Goal: Communication & Community: Answer question/provide support

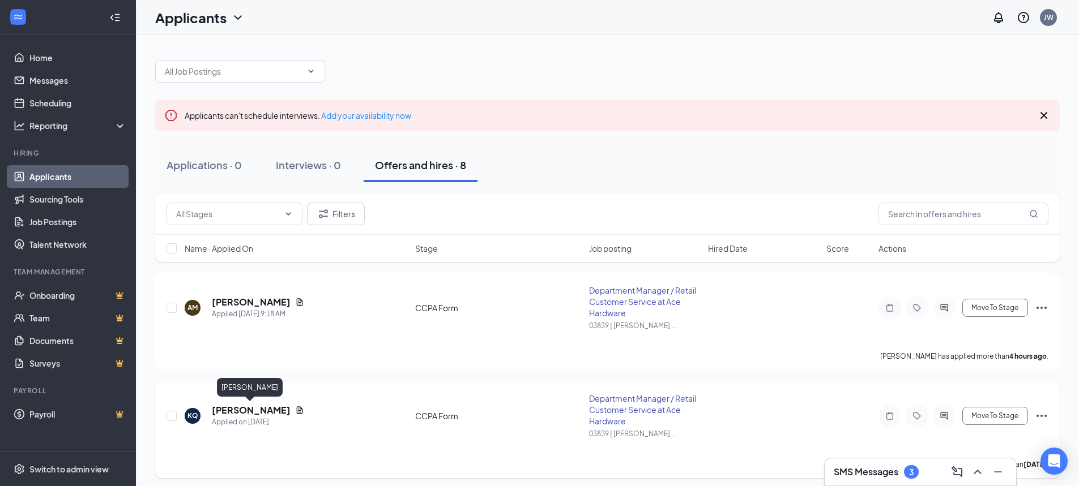
click at [253, 409] on h5 "[PERSON_NAME]" at bounding box center [251, 410] width 79 height 12
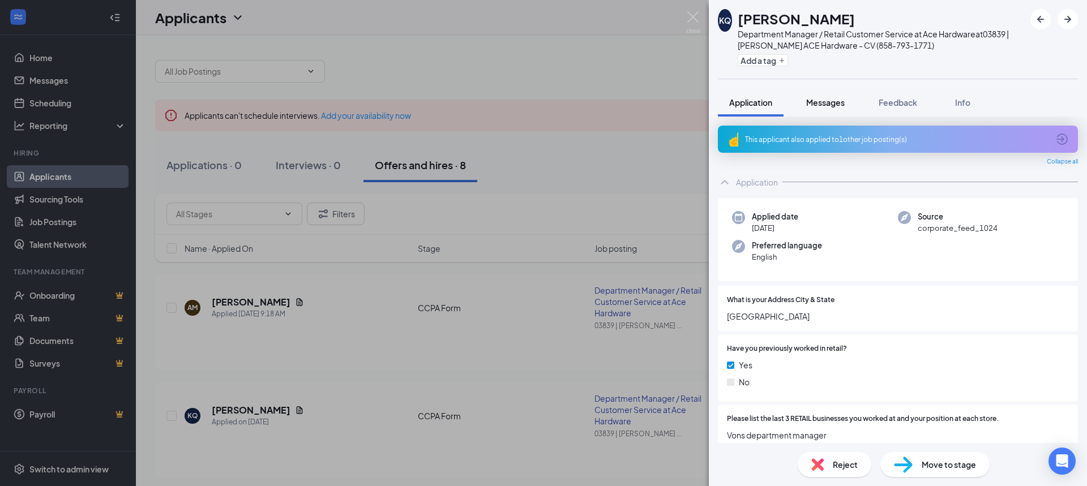
click at [829, 104] on span "Messages" at bounding box center [825, 102] width 39 height 10
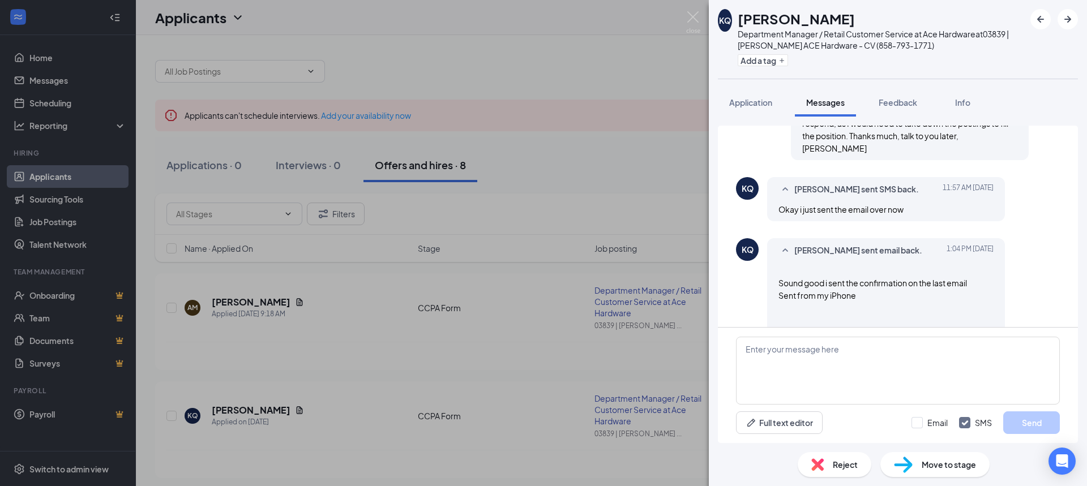
scroll to position [733, 0]
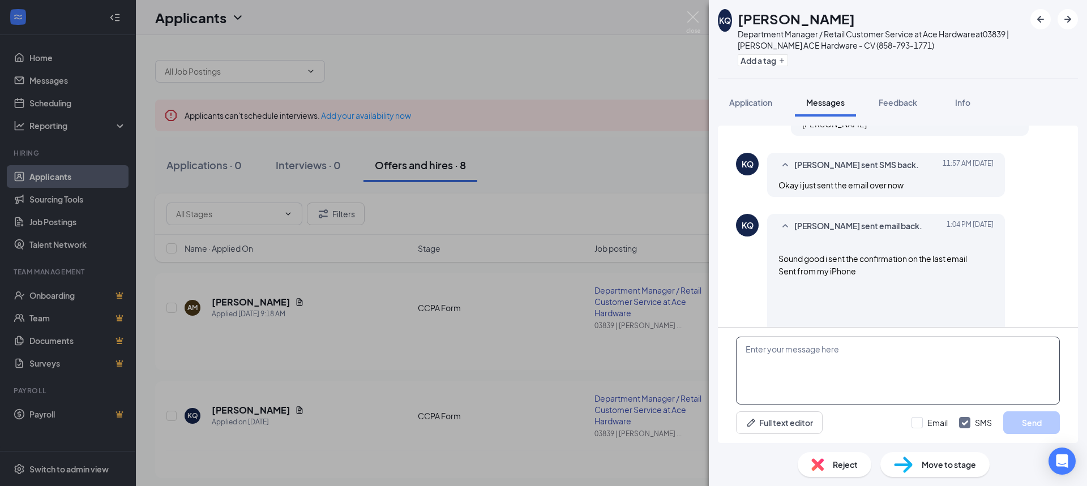
click at [781, 357] on textarea at bounding box center [898, 371] width 324 height 68
type textarea "Received, thanks much!"
click at [1031, 419] on button "Send" at bounding box center [1031, 423] width 57 height 23
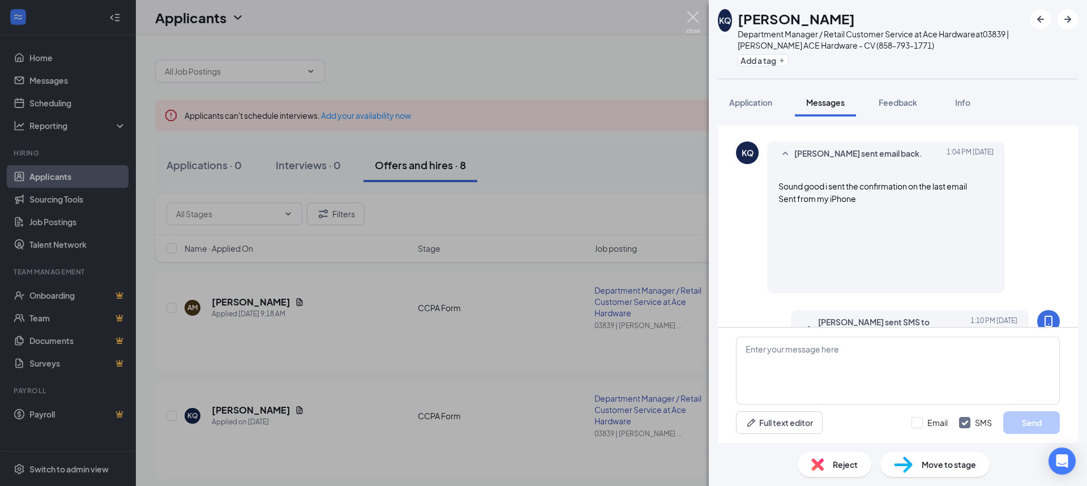
click at [691, 18] on img at bounding box center [693, 22] width 14 height 22
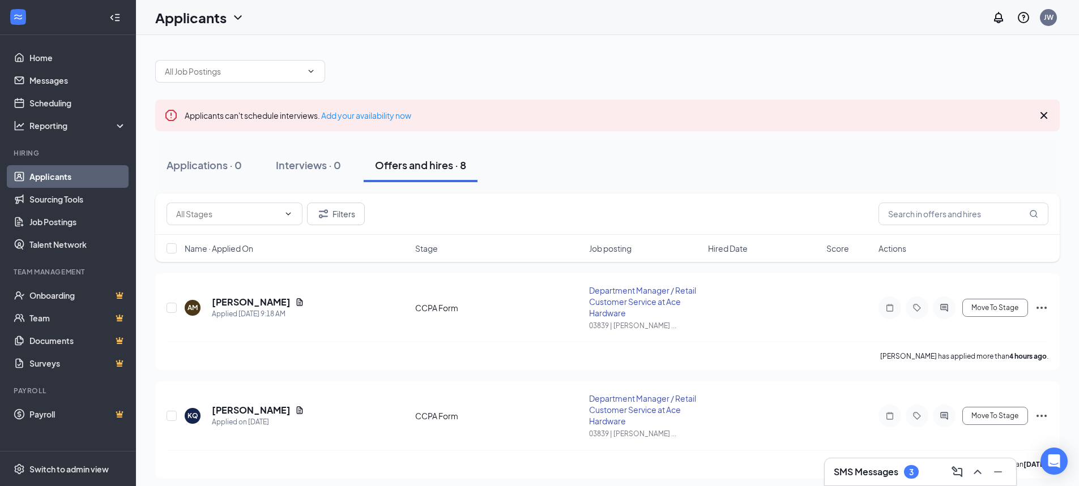
click at [72, 172] on link "Applicants" at bounding box center [77, 176] width 97 height 23
